Goal: Communication & Community: Share content

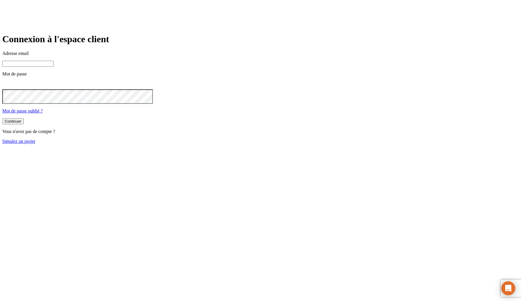
click at [54, 67] on input at bounding box center [27, 64] width 51 height 6
type input "j"
paste input "[DOMAIN_NAME][PERSON_NAME][EMAIL_ADDRESS][DOMAIN_NAME]"
type input "[PERSON_NAME][DOMAIN_NAME][EMAIL_ADDRESS][DOMAIN_NAME]"
click at [2, 119] on button "Continuer" at bounding box center [12, 122] width 21 height 6
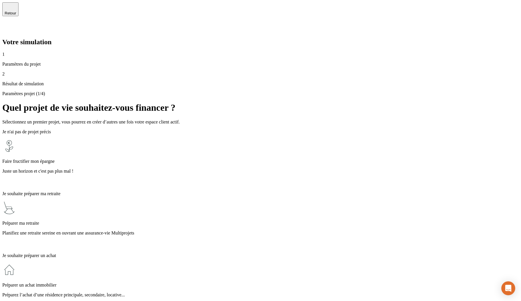
click at [434, 91] on div "Paramètres projet (1/4) Quel projet de vie souhaitez-vous financer ? Sélectionn…" at bounding box center [260, 302] width 516 height 423
click at [427, 91] on div "Paramètres projet (1/4) Quel projet de vie souhaitez-vous financer ? Sélectionn…" at bounding box center [260, 302] width 516 height 423
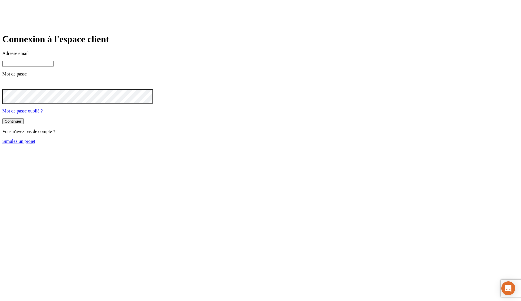
click at [54, 67] on input at bounding box center [27, 64] width 51 height 6
type input "j"
paste input "james.bond+@nalo.fr"
type input "james.bond+349@nalo.fr"
click at [2, 119] on button "Continuer" at bounding box center [12, 122] width 21 height 6
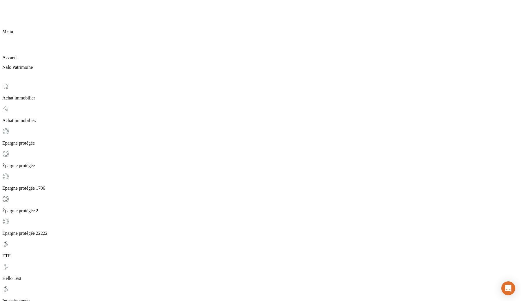
scroll to position [118, 0]
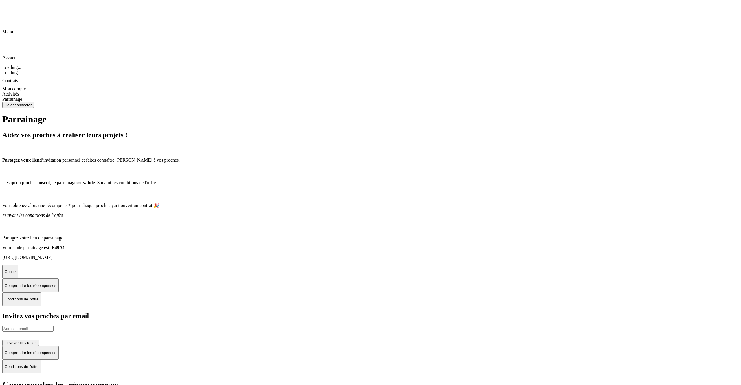
click at [413, 149] on div "Aidez vos proches à réaliser leurs projets ! Partagez votre lien d’invitation p…" at bounding box center [370, 218] width 736 height 175
